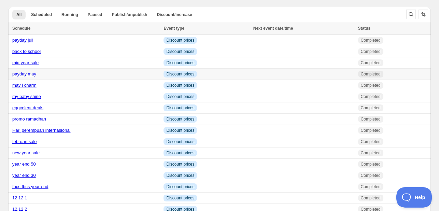
click at [27, 76] on link "payday may" at bounding box center [24, 73] width 24 height 5
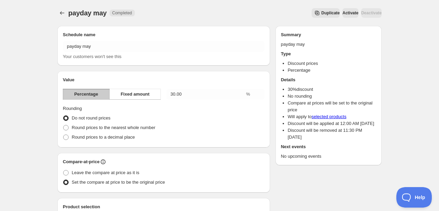
click at [321, 10] on span "Duplicate" at bounding box center [330, 12] width 18 height 5
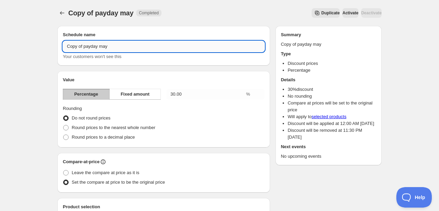
click at [76, 47] on input "Copy of payday may" at bounding box center [164, 46] width 202 height 11
click at [76, 48] on input "Copy of payday may" at bounding box center [164, 46] width 202 height 11
click at [77, 48] on input "Copy of payday may" at bounding box center [164, 46] width 202 height 11
click at [75, 45] on input "Copy of payday may" at bounding box center [164, 46] width 202 height 11
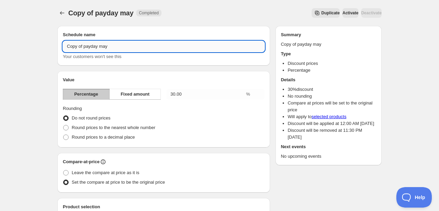
click at [75, 45] on input "Copy of payday may" at bounding box center [164, 46] width 202 height 11
type input "promo kemerdekaan"
click at [152, 94] on button "Fixed amount" at bounding box center [135, 94] width 52 height 11
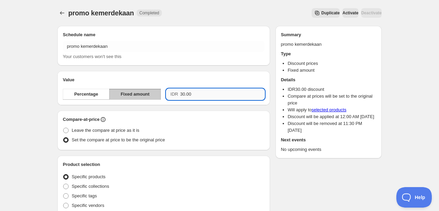
click at [180, 94] on input "30.00" at bounding box center [222, 94] width 84 height 11
type input "170000.00"
click at [207, 118] on div "Compare-at-price" at bounding box center [164, 119] width 202 height 7
click at [186, 94] on input "170000.00" at bounding box center [222, 94] width 84 height 11
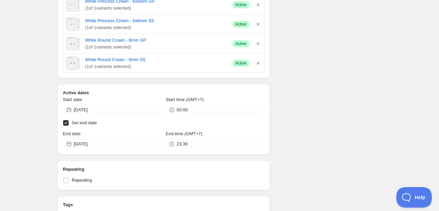
scroll to position [785, 0]
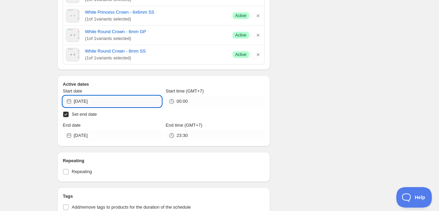
click at [95, 101] on input "[DATE]" at bounding box center [118, 101] width 88 height 11
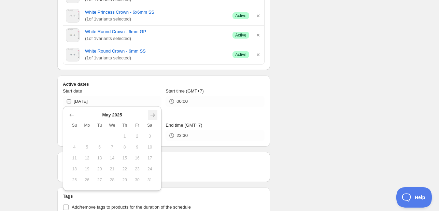
click at [149, 116] on icon "Show next month, June 2025" at bounding box center [152, 115] width 7 height 7
click at [149, 116] on icon "Show next month, July 2025" at bounding box center [152, 115] width 7 height 7
click at [149, 116] on icon "Show next month, August 2025" at bounding box center [152, 115] width 7 height 7
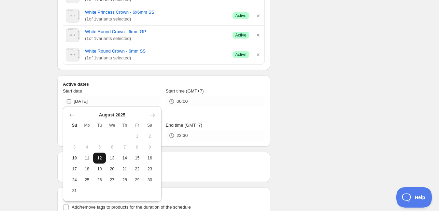
click at [102, 155] on span "12" at bounding box center [99, 157] width 7 height 5
type input "[DATE]"
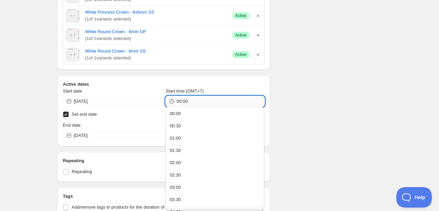
click at [181, 101] on input "00:00" at bounding box center [220, 101] width 88 height 11
click at [181, 126] on button "00:30" at bounding box center [215, 126] width 95 height 11
type input "00:30"
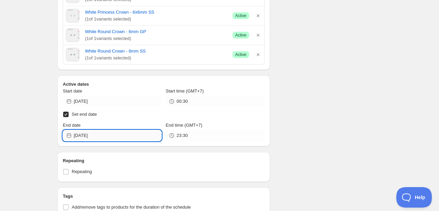
click at [129, 134] on input "[DATE]" at bounding box center [118, 135] width 88 height 11
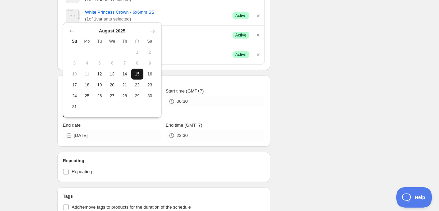
click at [139, 77] on button "15" at bounding box center [137, 74] width 13 height 11
type input "[DATE]"
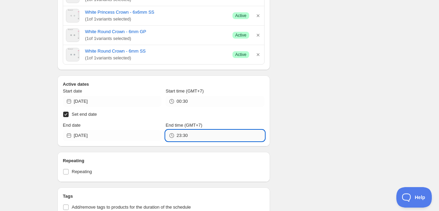
click at [201, 134] on input "23:30" at bounding box center [220, 135] width 88 height 11
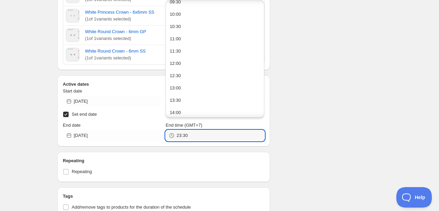
scroll to position [475, 0]
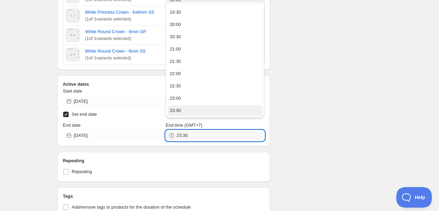
click at [198, 105] on button "23:30" at bounding box center [215, 110] width 95 height 11
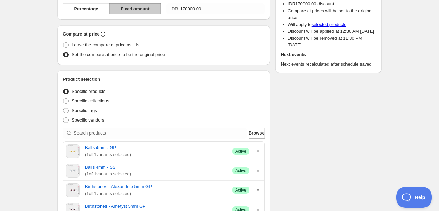
scroll to position [0, 0]
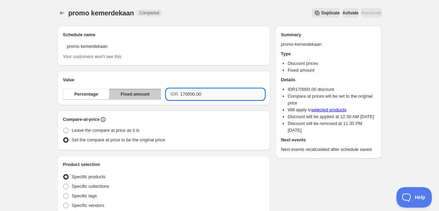
click at [184, 95] on input "170000.00" at bounding box center [222, 94] width 84 height 11
type input "170000.00"
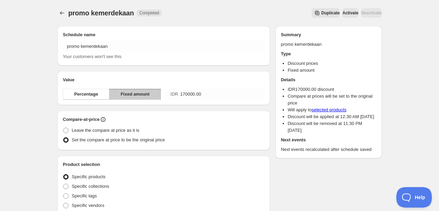
click at [210, 119] on div "Compare-at-price" at bounding box center [164, 119] width 202 height 7
click at [60, 12] on icon "Schedules" at bounding box center [62, 13] width 7 height 7
